Goal: Navigation & Orientation: Find specific page/section

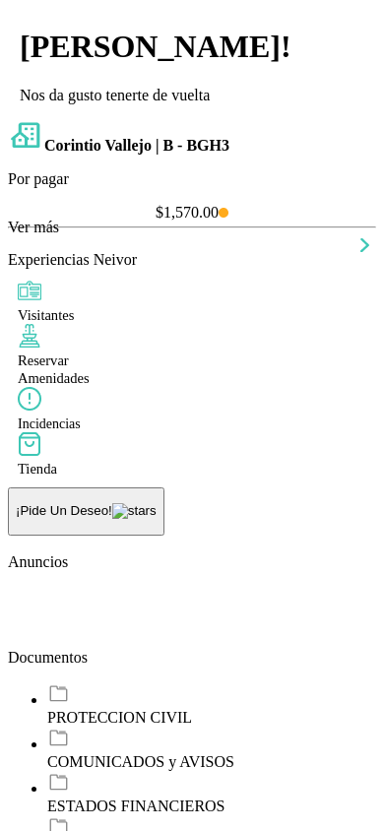
click at [41, 302] on img at bounding box center [30, 291] width 24 height 24
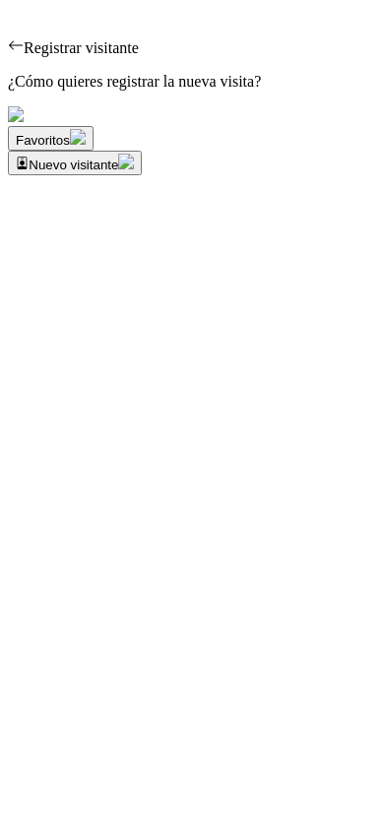
click at [24, 53] on icon "arrow left" at bounding box center [16, 45] width 16 height 16
